Goal: Go to known website: Access a specific website the user already knows

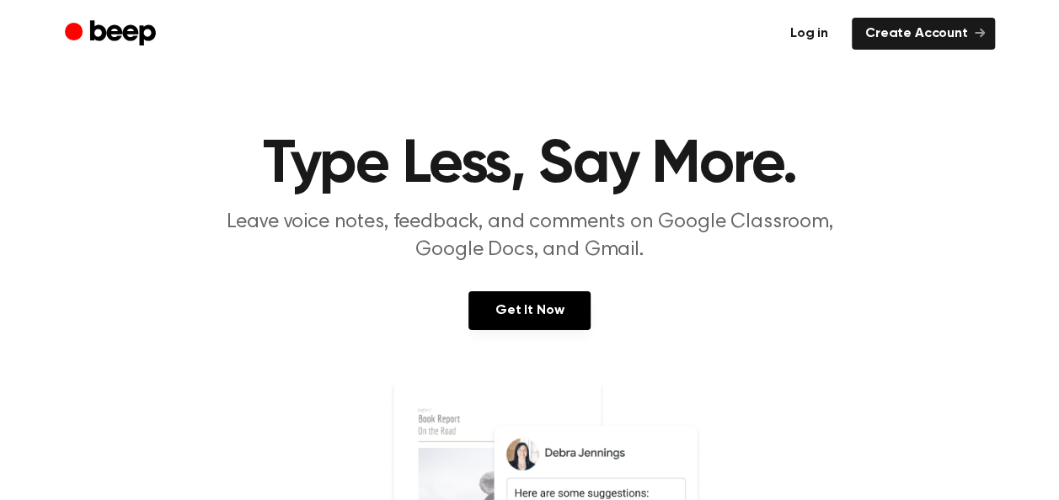
click at [811, 37] on link "Log in" at bounding box center [809, 34] width 65 height 32
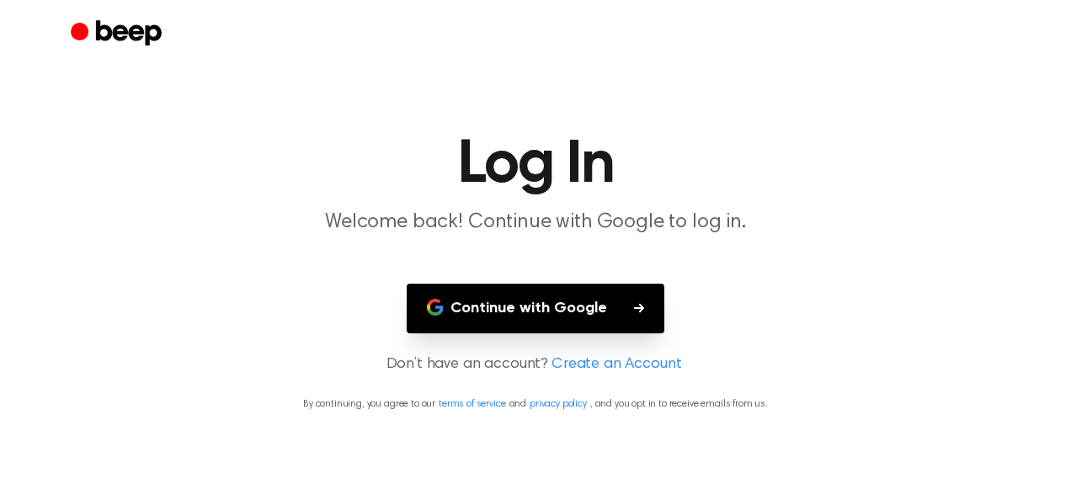
click at [553, 313] on button "Continue with Google" at bounding box center [536, 309] width 258 height 50
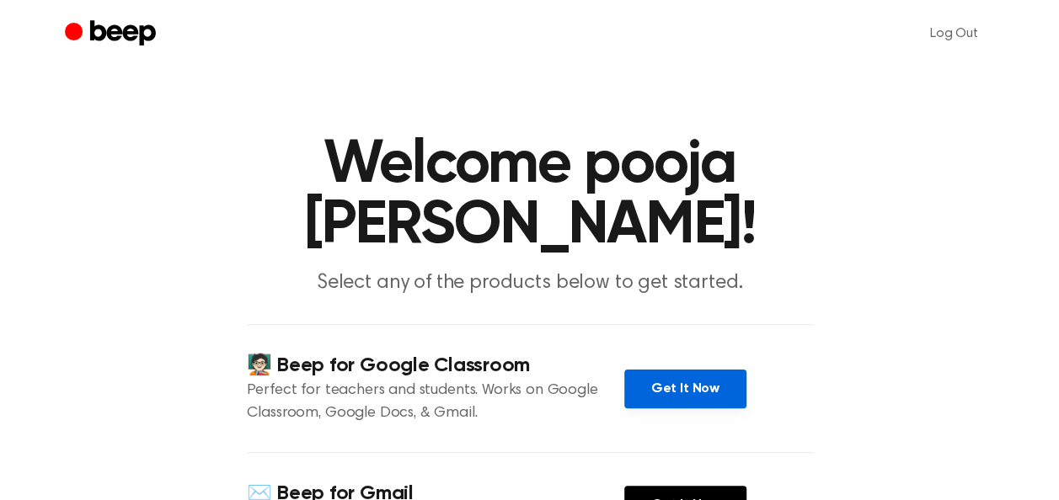
click at [692, 370] on link "Get It Now" at bounding box center [685, 389] width 122 height 39
